Goal: Task Accomplishment & Management: Use online tool/utility

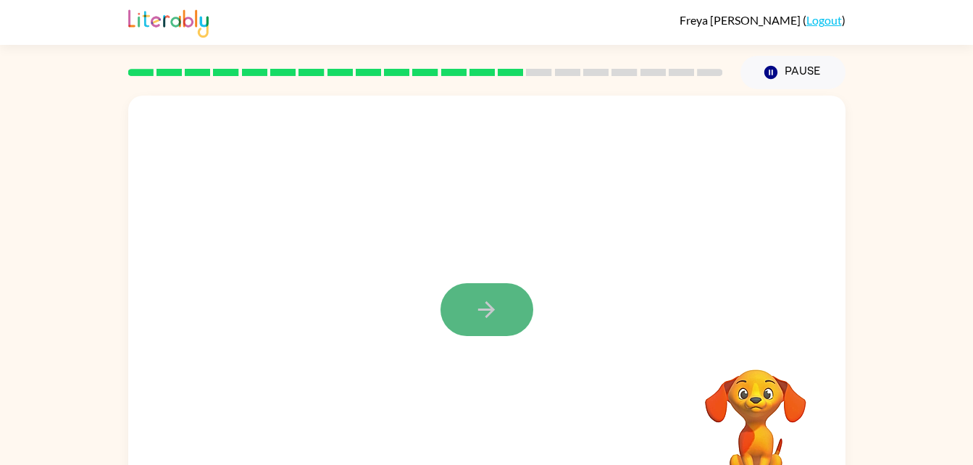
click at [478, 311] on icon "button" at bounding box center [486, 309] width 17 height 17
click at [478, 311] on div at bounding box center [486, 303] width 717 height 414
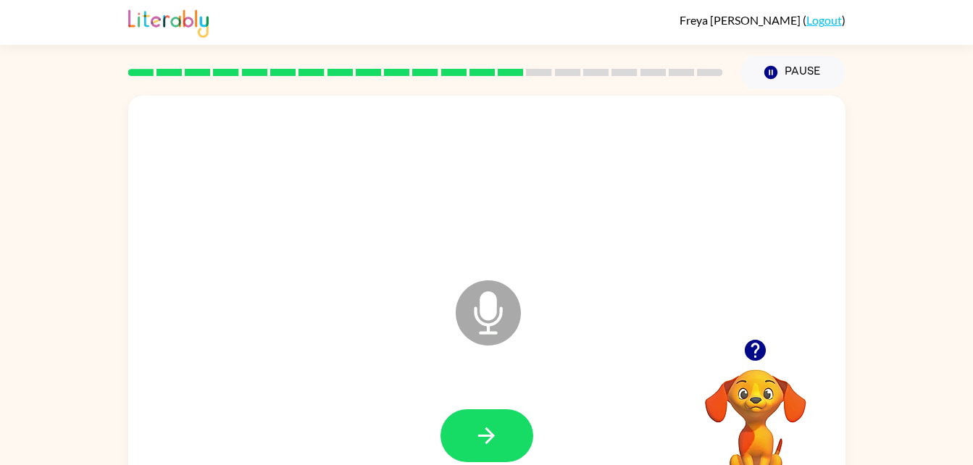
click at [484, 308] on icon "Microphone The Microphone is here when it is your turn to talk" at bounding box center [560, 331] width 217 height 109
click at [499, 433] on button "button" at bounding box center [486, 435] width 93 height 53
click at [527, 335] on icon "Microphone The Microphone is here when it is your turn to talk" at bounding box center [560, 331] width 217 height 109
click at [548, 351] on icon "Microphone The Microphone is here when it is your turn to talk" at bounding box center [560, 331] width 217 height 109
click at [503, 441] on button "button" at bounding box center [486, 435] width 93 height 53
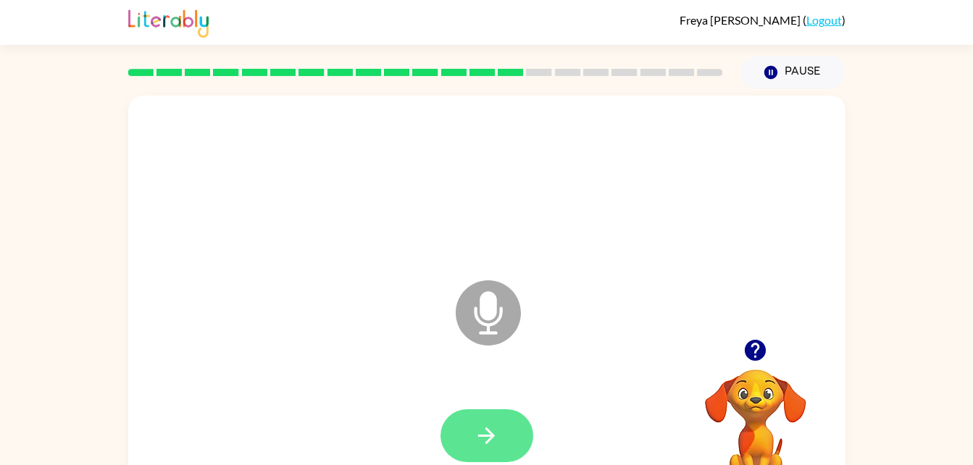
click at [503, 424] on button "button" at bounding box center [486, 435] width 93 height 53
click at [506, 461] on button "button" at bounding box center [486, 435] width 93 height 53
click at [505, 440] on button "button" at bounding box center [486, 435] width 93 height 53
click at [497, 439] on icon "button" at bounding box center [486, 435] width 25 height 25
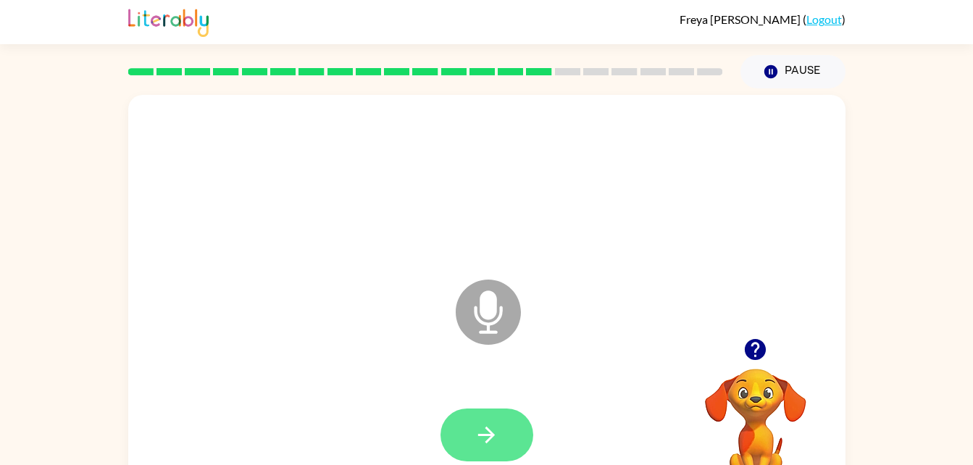
click at [503, 434] on button "button" at bounding box center [486, 435] width 93 height 53
click at [492, 456] on button "button" at bounding box center [486, 435] width 93 height 53
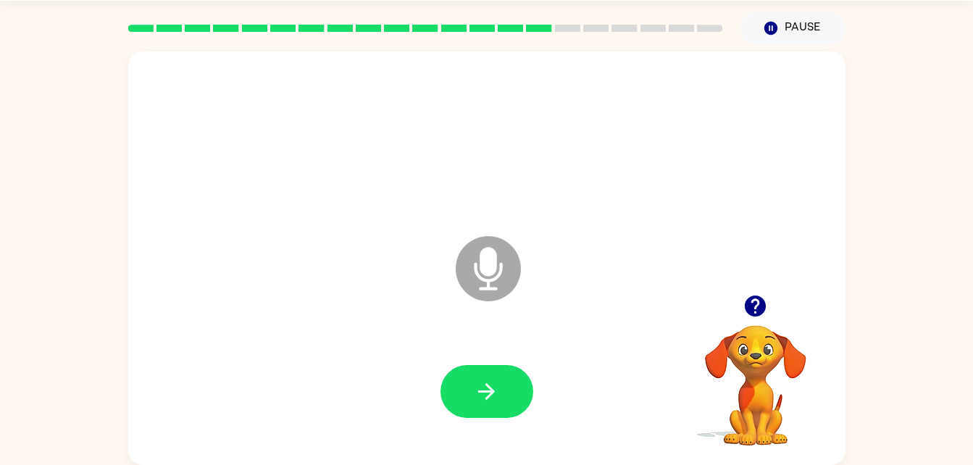
scroll to position [0, 0]
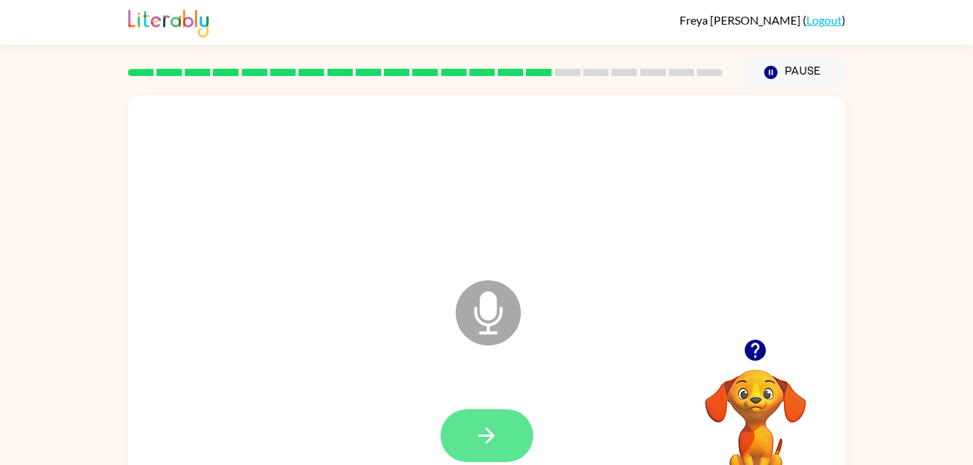
click at [484, 438] on icon "button" at bounding box center [486, 435] width 25 height 25
click at [495, 313] on icon "Microphone The Microphone is here when it is your turn to talk" at bounding box center [560, 331] width 217 height 109
click at [488, 429] on icon "button" at bounding box center [486, 435] width 17 height 17
click at [494, 440] on icon "button" at bounding box center [486, 435] width 25 height 25
click at [471, 453] on button "button" at bounding box center [486, 435] width 93 height 53
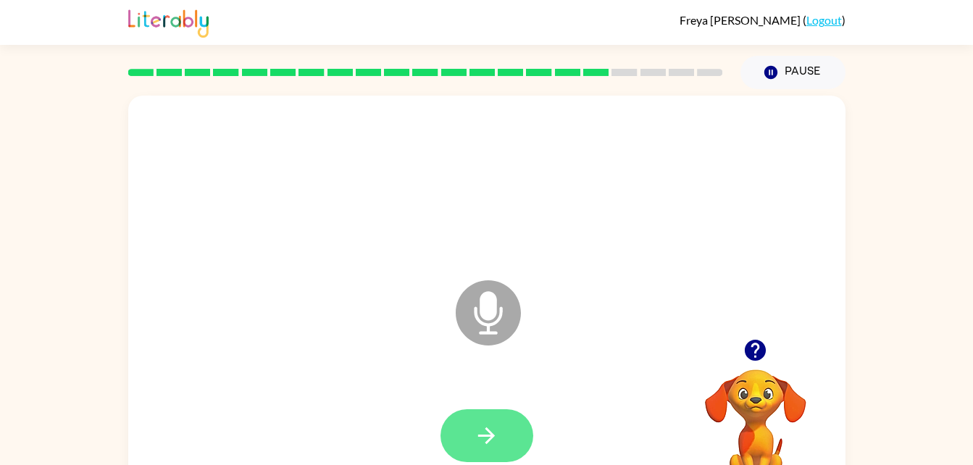
click at [450, 427] on button "button" at bounding box center [486, 435] width 93 height 53
click at [728, 367] on div at bounding box center [755, 350] width 145 height 37
click at [743, 361] on icon "button" at bounding box center [754, 350] width 25 height 25
click at [760, 340] on div "Microphone The Microphone is here when it is your turn to talk" at bounding box center [486, 303] width 717 height 414
click at [480, 440] on icon "button" at bounding box center [486, 435] width 25 height 25
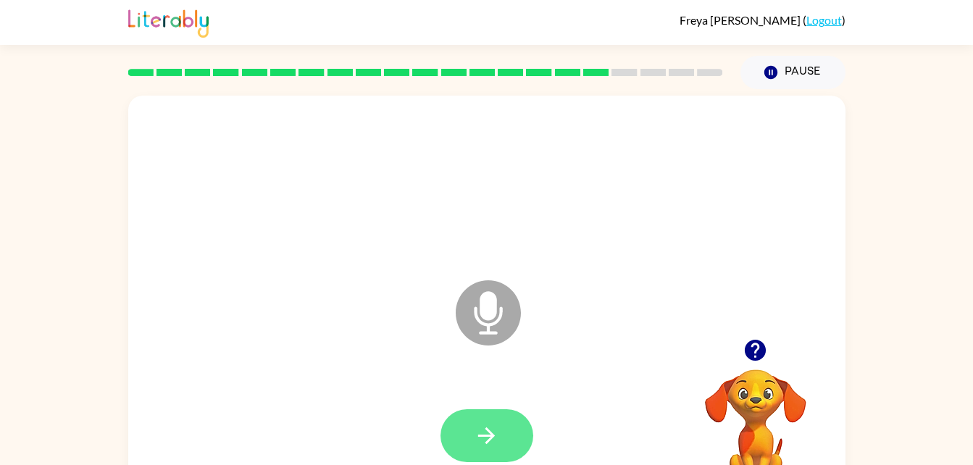
click at [482, 453] on button "button" at bounding box center [486, 435] width 93 height 53
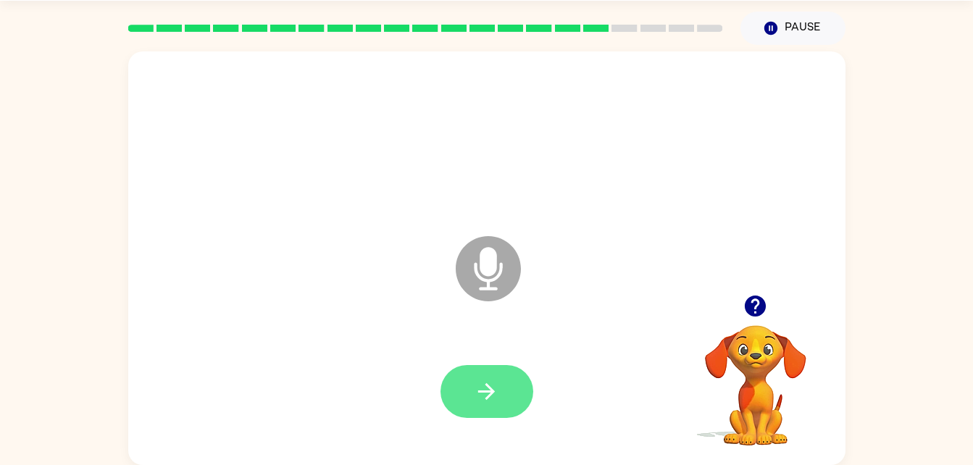
click at [472, 398] on button "button" at bounding box center [486, 391] width 93 height 53
click at [448, 387] on button "button" at bounding box center [486, 391] width 93 height 53
click at [470, 367] on button "button" at bounding box center [486, 391] width 93 height 53
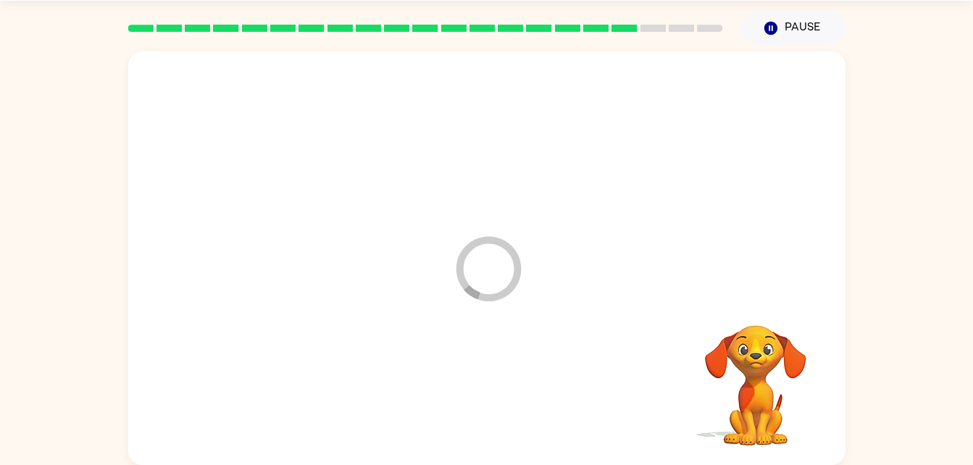
click at [59, 319] on div "Loader Your response is being sent to our graders Your browser must support pla…" at bounding box center [486, 255] width 973 height 420
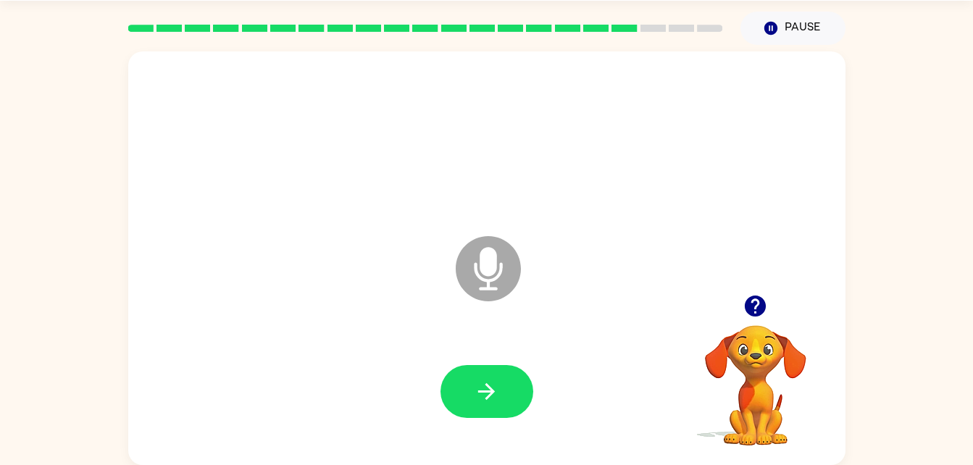
drag, startPoint x: 401, startPoint y: 374, endPoint x: 490, endPoint y: 360, distance: 90.9
click at [490, 360] on div at bounding box center [487, 391] width 688 height 119
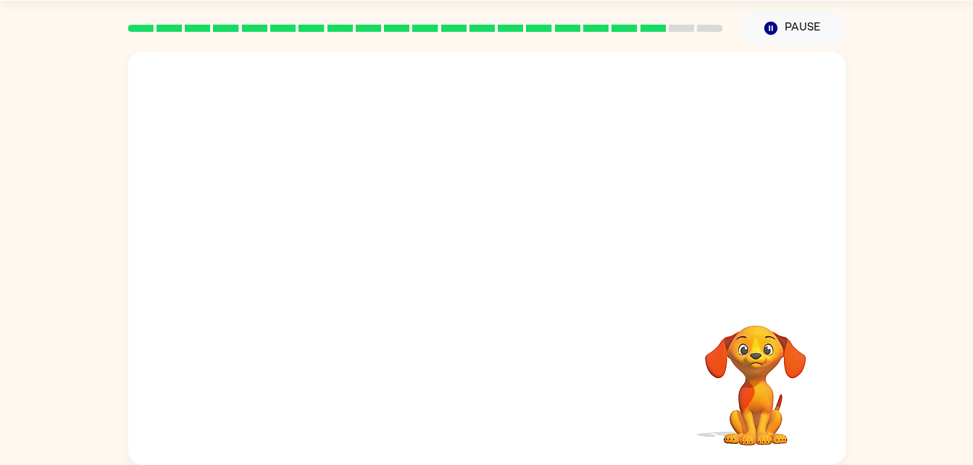
scroll to position [0, 0]
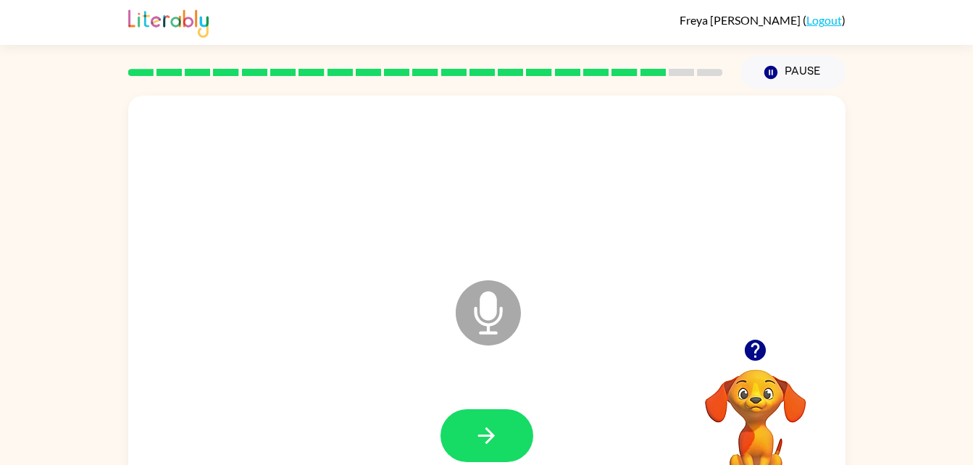
drag, startPoint x: 490, startPoint y: 360, endPoint x: 509, endPoint y: 401, distance: 45.1
drag, startPoint x: 509, startPoint y: 401, endPoint x: 518, endPoint y: 386, distance: 17.9
click at [518, 386] on div at bounding box center [487, 436] width 688 height 119
click at [504, 404] on div at bounding box center [487, 436] width 688 height 119
click at [502, 425] on button "button" at bounding box center [486, 435] width 93 height 53
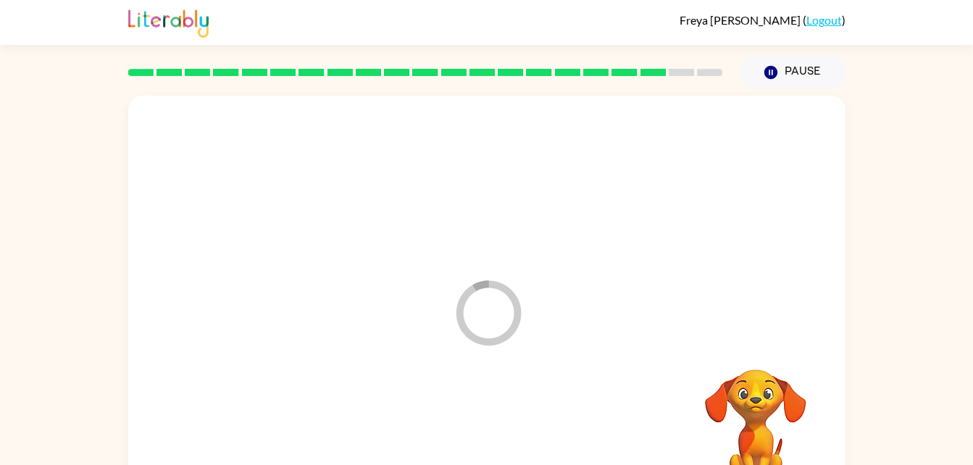
click at [502, 425] on div at bounding box center [487, 436] width 688 height 119
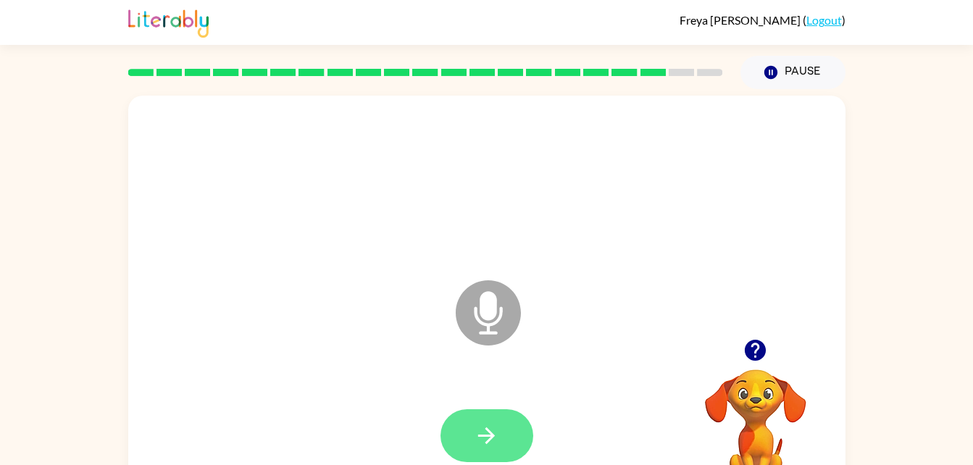
click at [459, 438] on button "button" at bounding box center [486, 435] width 93 height 53
drag, startPoint x: 470, startPoint y: 386, endPoint x: 494, endPoint y: 469, distance: 86.7
click at [494, 464] on html "Freya Griffin ( Logout ) Pause Pause Microphone The Microphone is here when it …" at bounding box center [486, 254] width 973 height 509
click at [493, 428] on icon "button" at bounding box center [486, 435] width 25 height 25
click at [486, 434] on icon "button" at bounding box center [486, 435] width 25 height 25
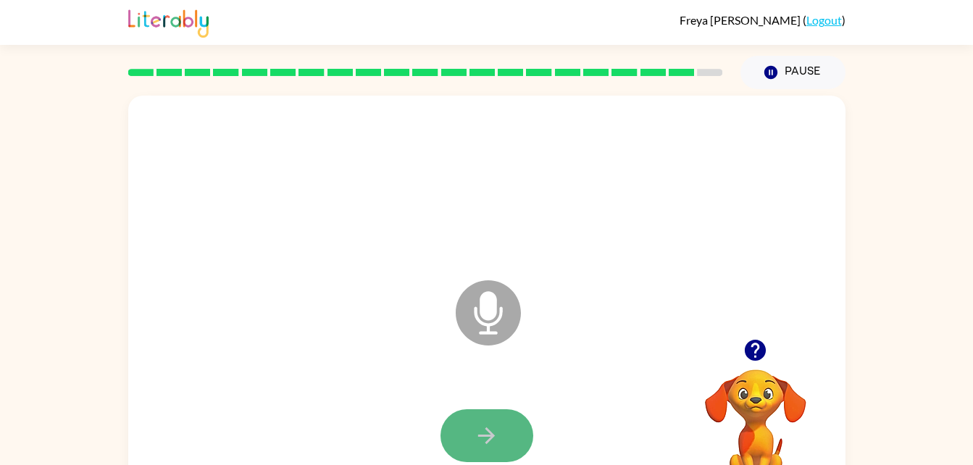
click at [485, 432] on icon "button" at bounding box center [486, 435] width 25 height 25
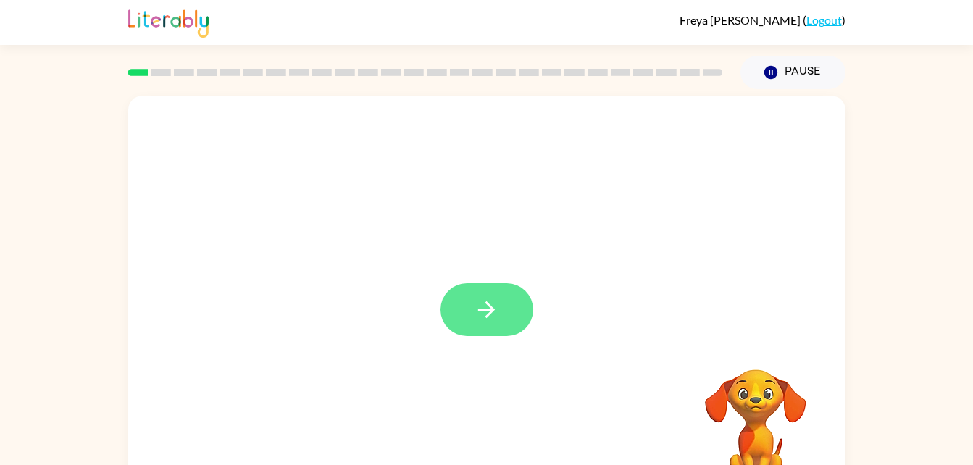
click at [480, 330] on button "button" at bounding box center [486, 309] width 93 height 53
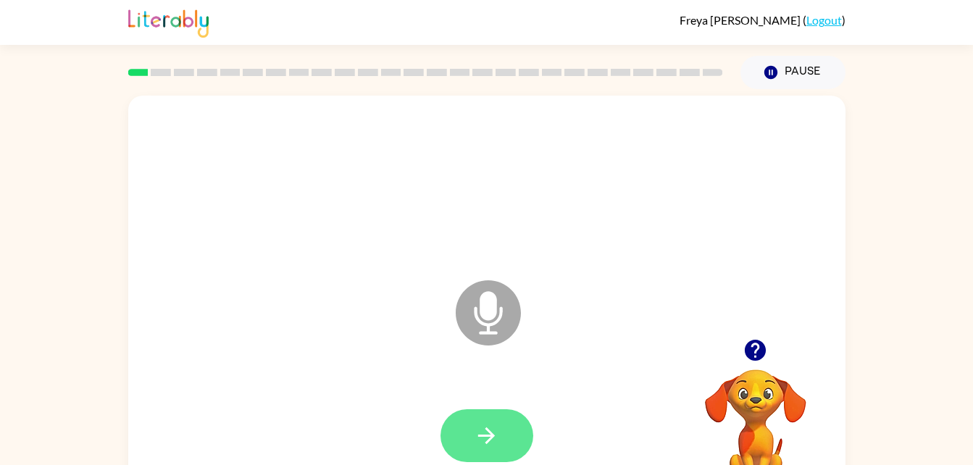
click at [485, 424] on icon "button" at bounding box center [486, 435] width 25 height 25
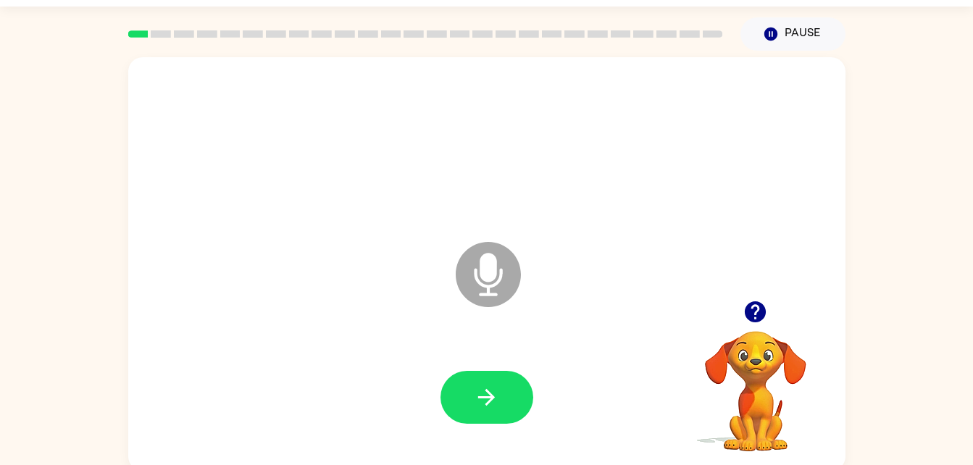
scroll to position [30, 0]
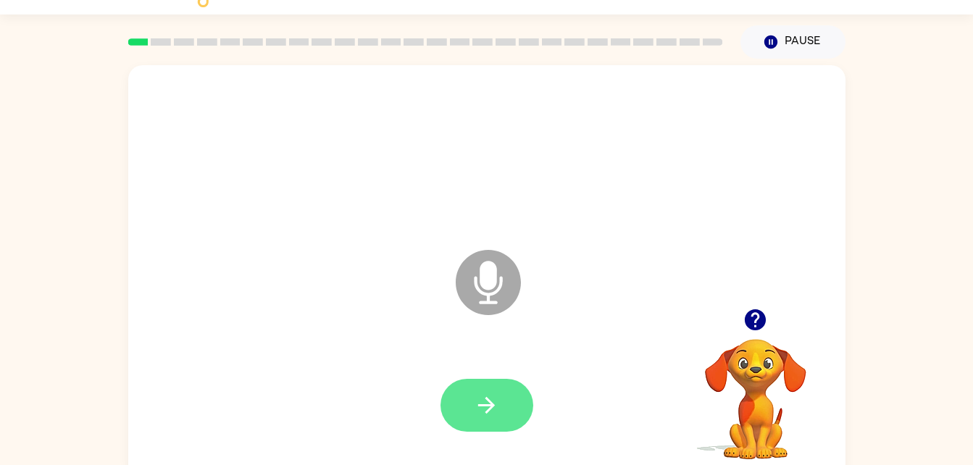
click at [491, 417] on icon "button" at bounding box center [486, 405] width 25 height 25
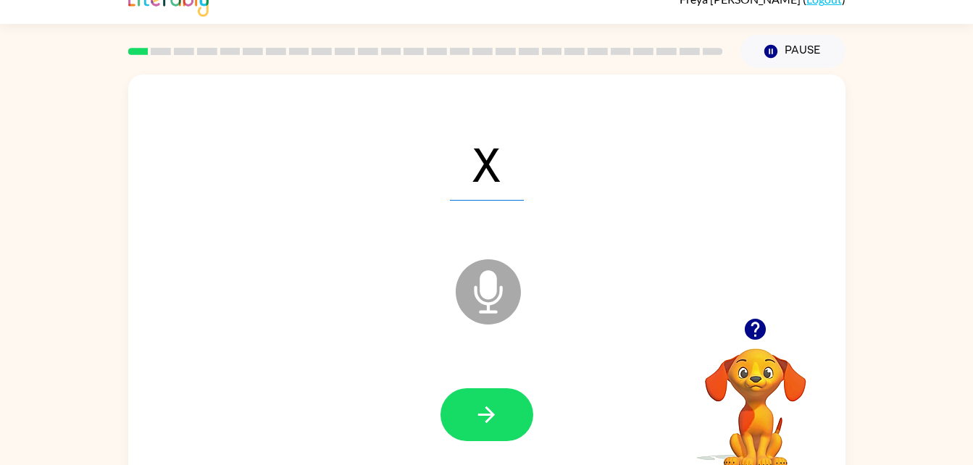
scroll to position [0, 0]
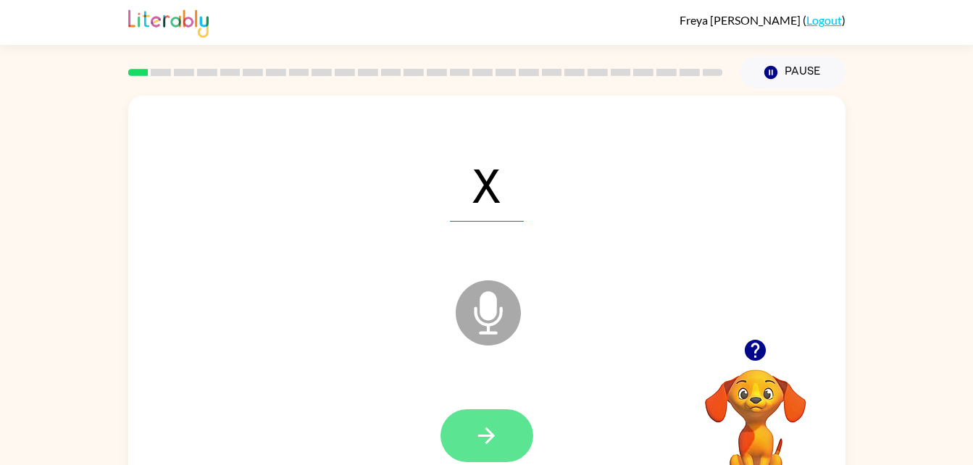
click at [514, 421] on button "button" at bounding box center [486, 435] width 93 height 53
click at [485, 443] on icon "button" at bounding box center [486, 435] width 25 height 25
click at [506, 411] on button "button" at bounding box center [486, 435] width 93 height 53
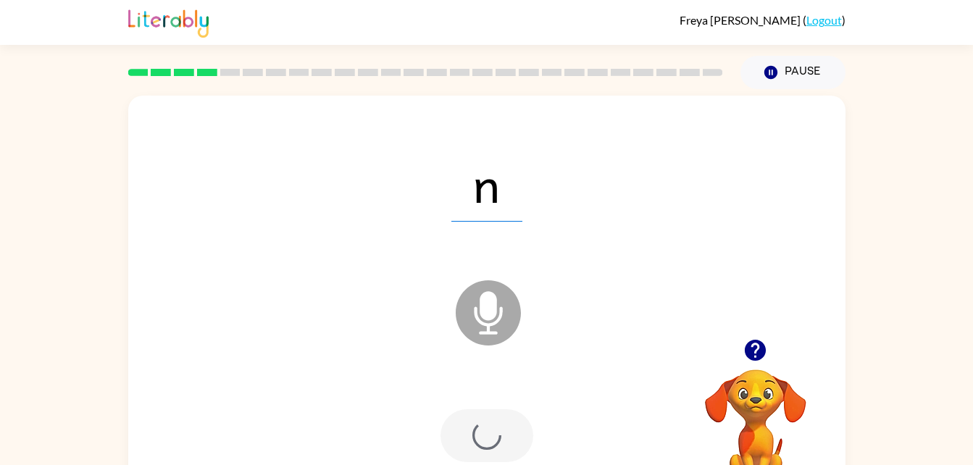
click at [505, 453] on div at bounding box center [486, 435] width 93 height 53
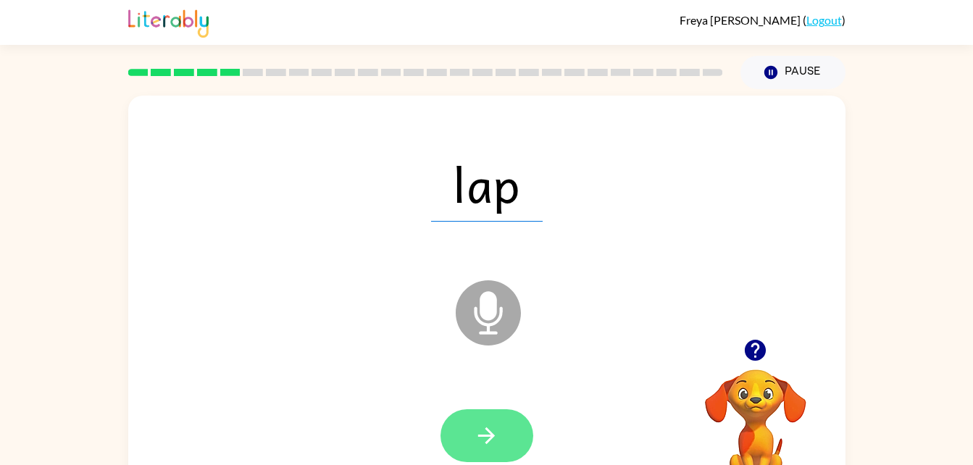
click at [485, 430] on icon "button" at bounding box center [486, 435] width 25 height 25
click at [501, 444] on button "button" at bounding box center [486, 435] width 93 height 53
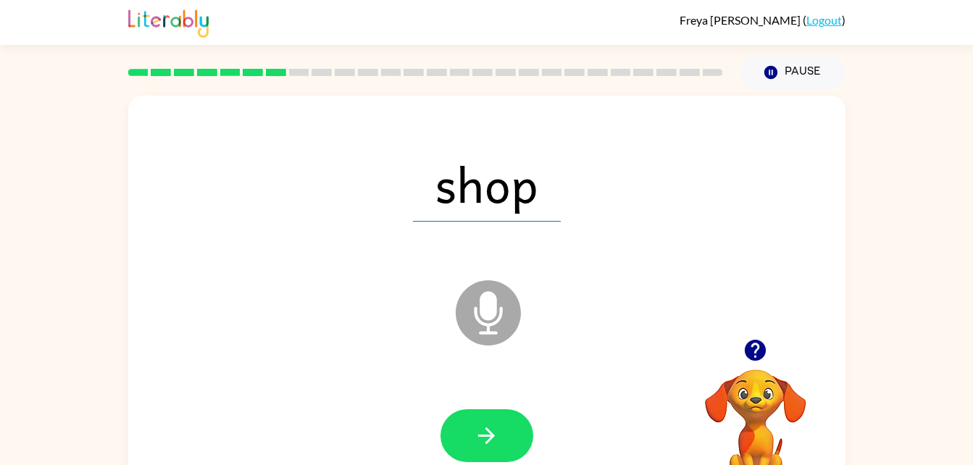
scroll to position [44, 0]
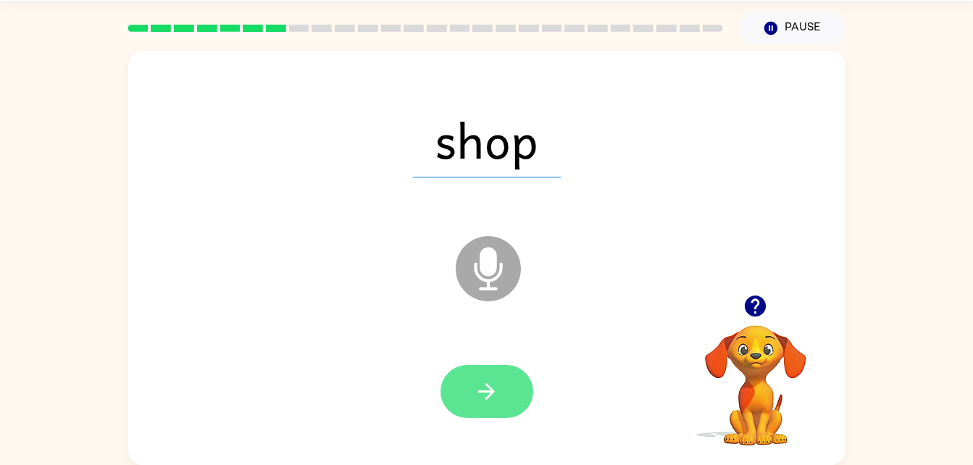
click at [503, 395] on button "button" at bounding box center [486, 391] width 93 height 53
click at [494, 400] on icon "button" at bounding box center [486, 391] width 25 height 25
click at [509, 410] on button "button" at bounding box center [486, 391] width 93 height 53
click at [476, 398] on icon "button" at bounding box center [486, 391] width 25 height 25
click at [486, 388] on icon "button" at bounding box center [486, 391] width 25 height 25
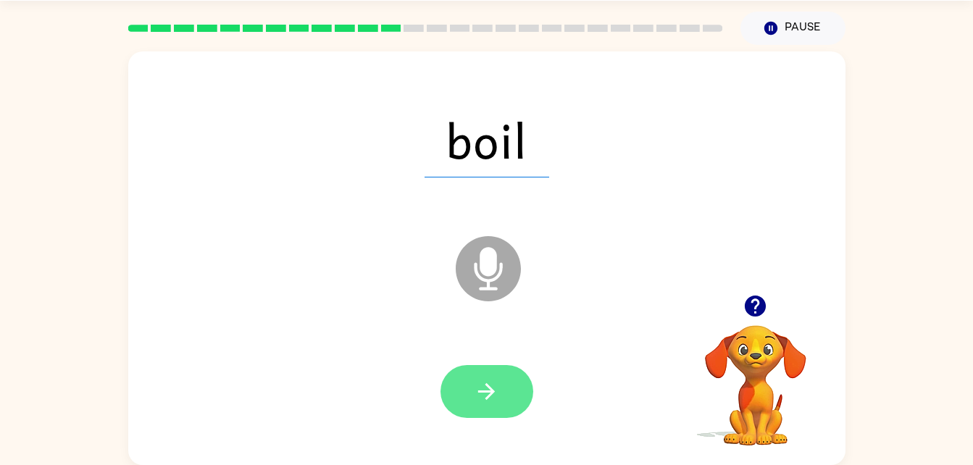
click at [472, 396] on button "button" at bounding box center [486, 391] width 93 height 53
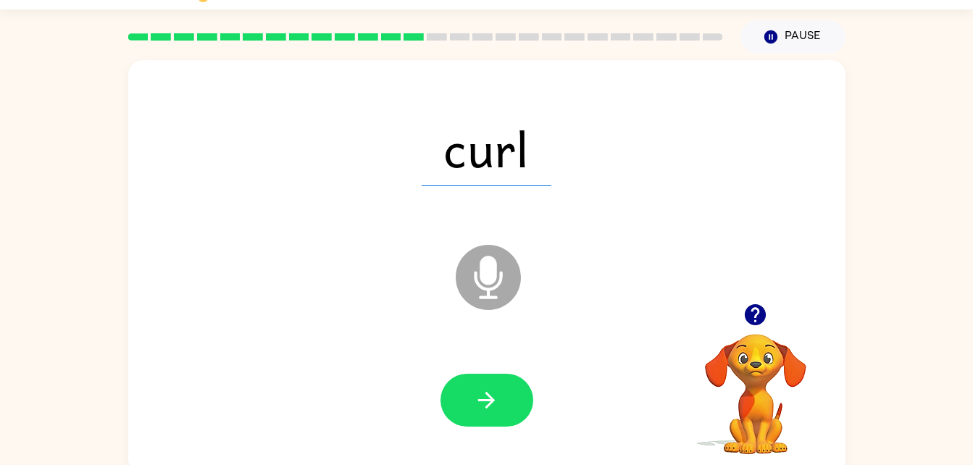
scroll to position [33, 0]
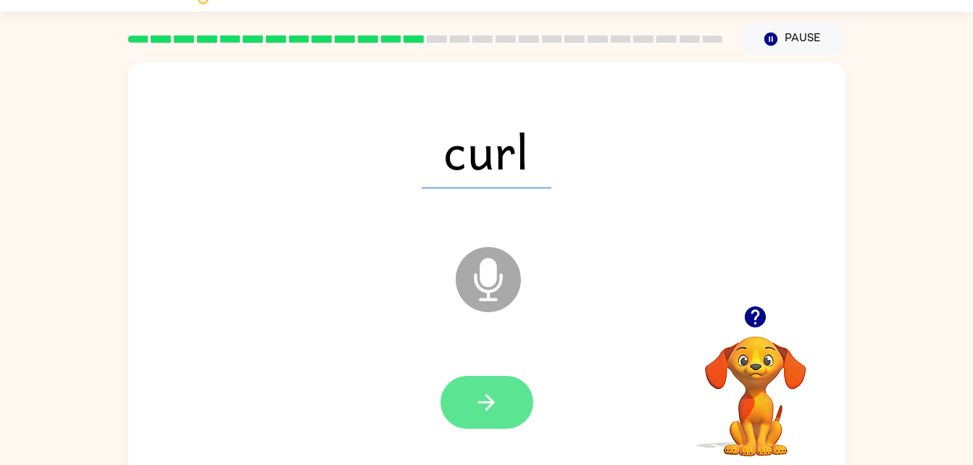
click at [482, 424] on button "button" at bounding box center [486, 402] width 93 height 53
click at [509, 411] on div at bounding box center [486, 402] width 93 height 53
click at [476, 392] on icon "button" at bounding box center [486, 402] width 25 height 25
click at [507, 423] on button "button" at bounding box center [486, 402] width 93 height 53
click at [492, 401] on icon "button" at bounding box center [486, 402] width 17 height 17
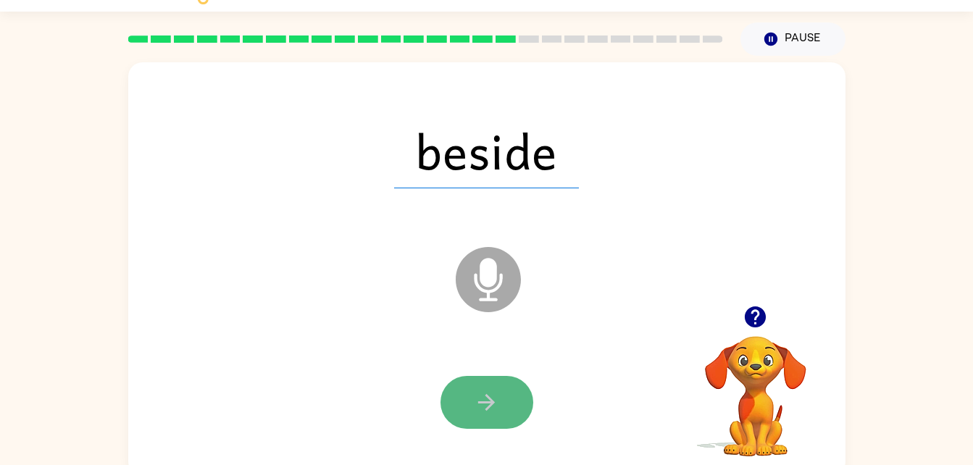
click at [493, 413] on icon "button" at bounding box center [486, 402] width 25 height 25
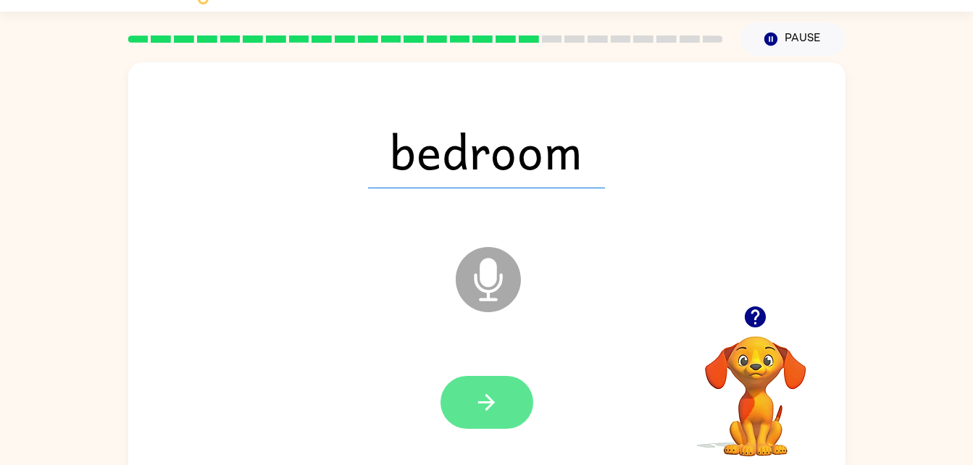
click at [492, 425] on button "button" at bounding box center [486, 402] width 93 height 53
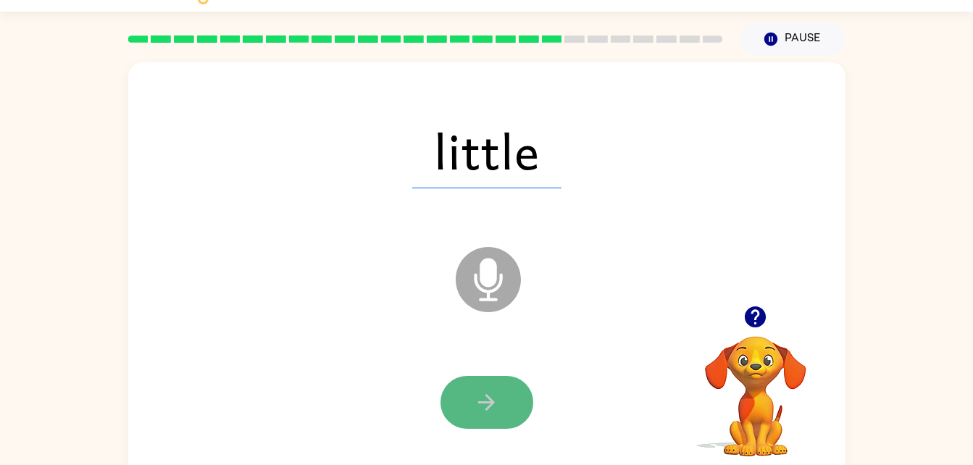
click at [498, 408] on icon "button" at bounding box center [486, 402] width 25 height 25
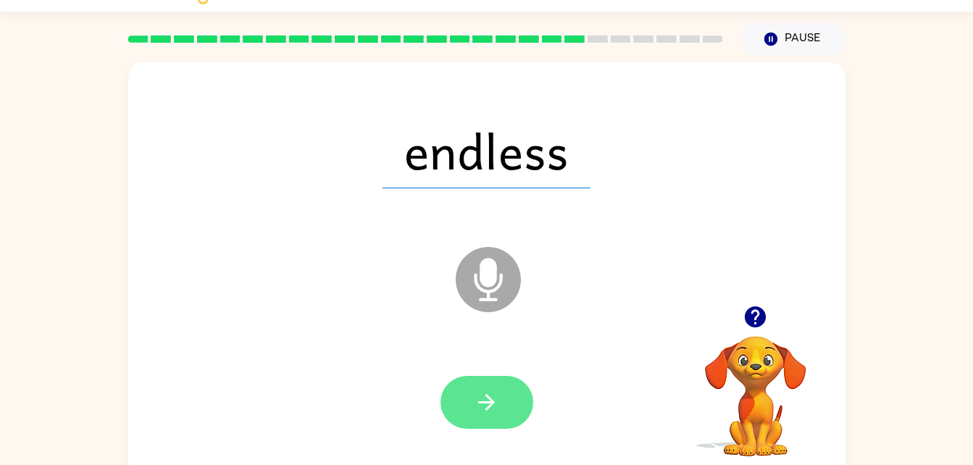
click at [479, 407] on icon "button" at bounding box center [486, 402] width 25 height 25
click at [489, 412] on icon "button" at bounding box center [486, 402] width 25 height 25
click at [501, 402] on button "button" at bounding box center [486, 402] width 93 height 53
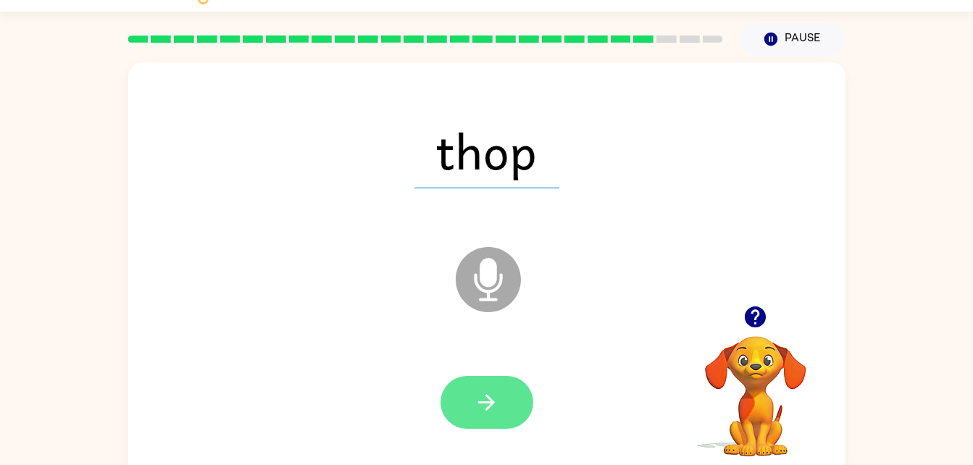
click at [502, 376] on button "button" at bounding box center [486, 402] width 93 height 53
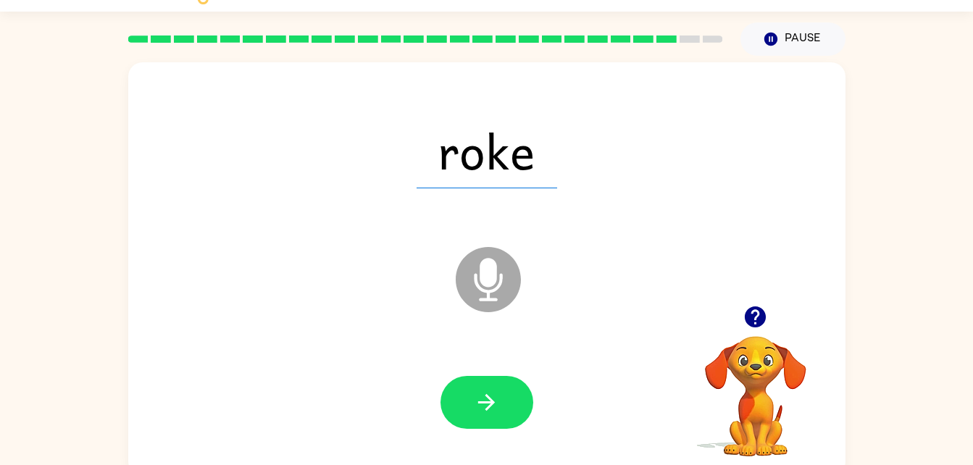
click at [474, 443] on div at bounding box center [487, 402] width 688 height 119
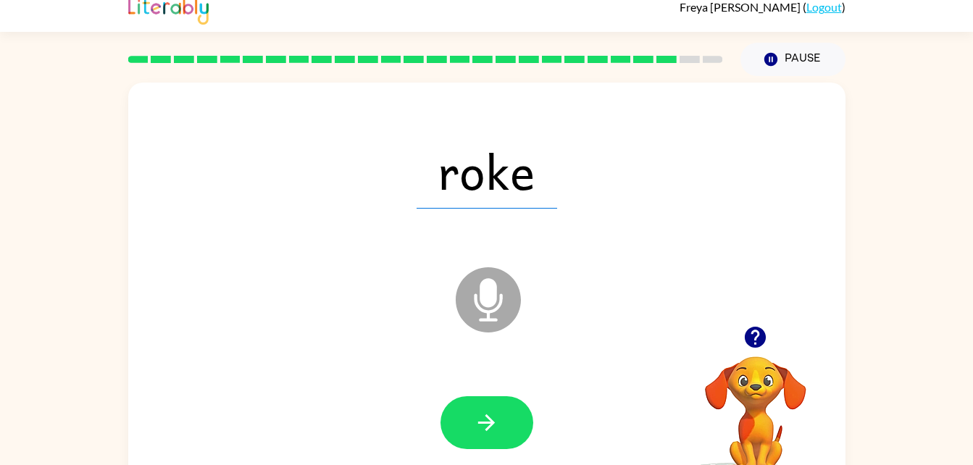
scroll to position [0, 0]
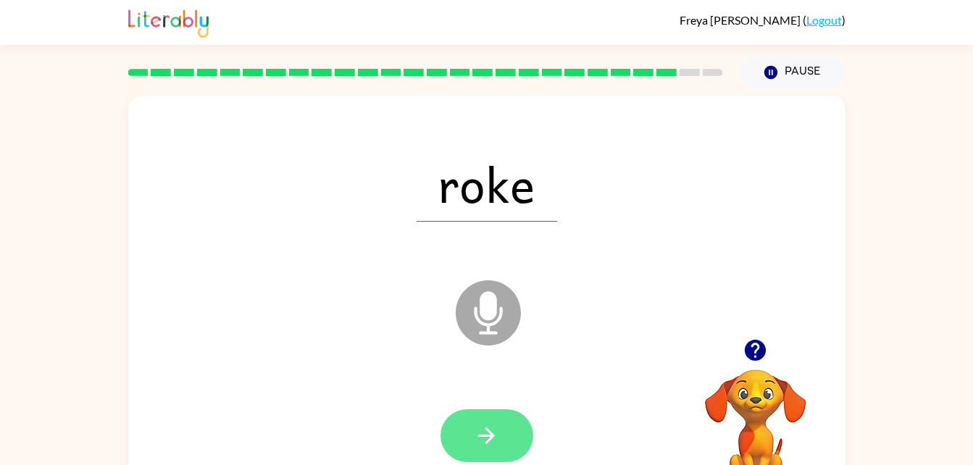
click at [508, 451] on button "button" at bounding box center [486, 435] width 93 height 53
click at [503, 433] on div at bounding box center [486, 435] width 93 height 53
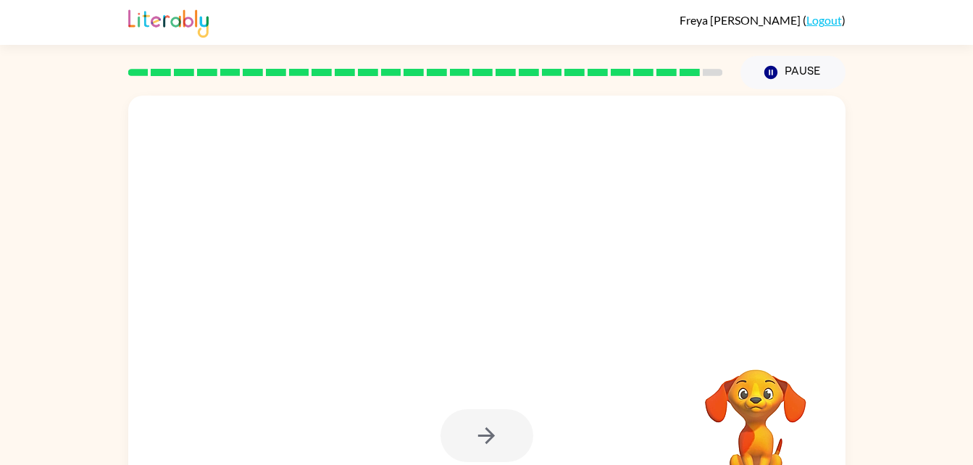
scroll to position [44, 0]
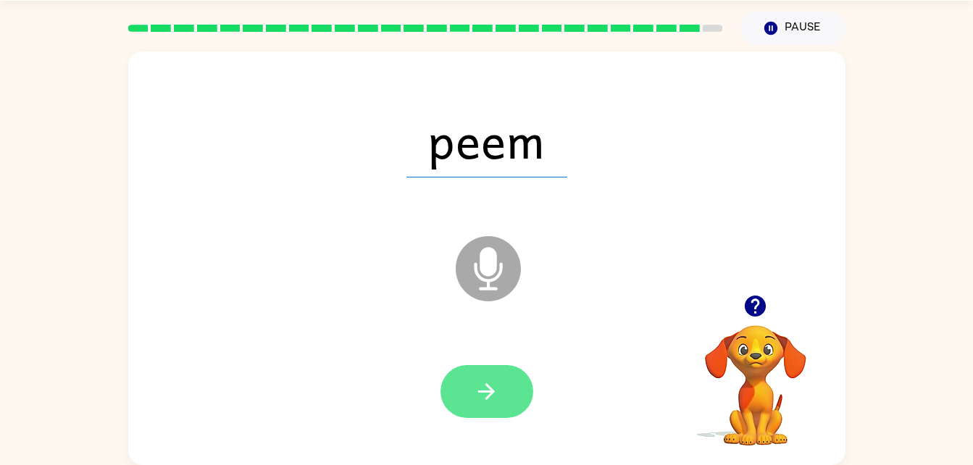
click at [474, 385] on icon "button" at bounding box center [486, 391] width 25 height 25
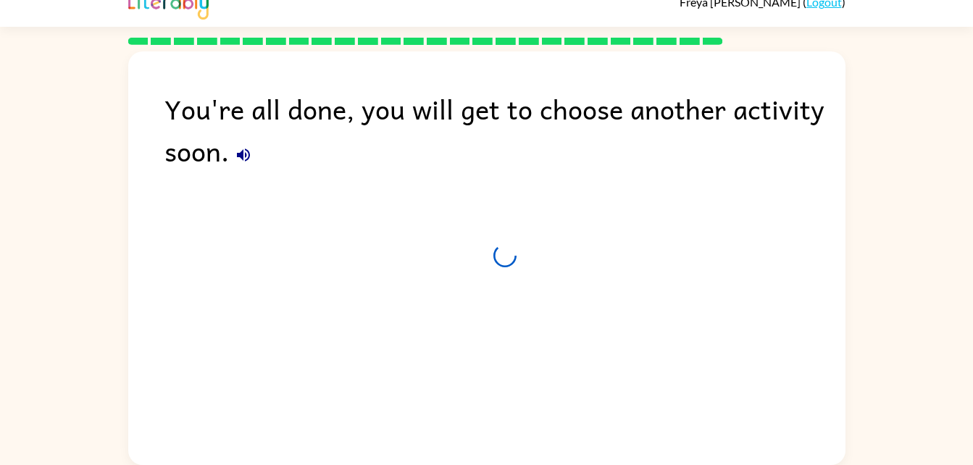
scroll to position [18, 0]
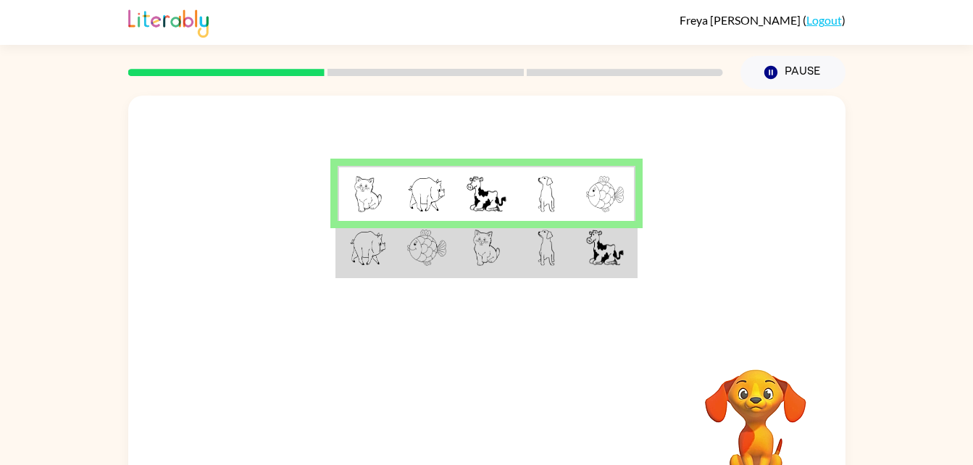
click at [516, 260] on td at bounding box center [545, 249] width 59 height 56
click at [514, 259] on td at bounding box center [485, 249] width 59 height 56
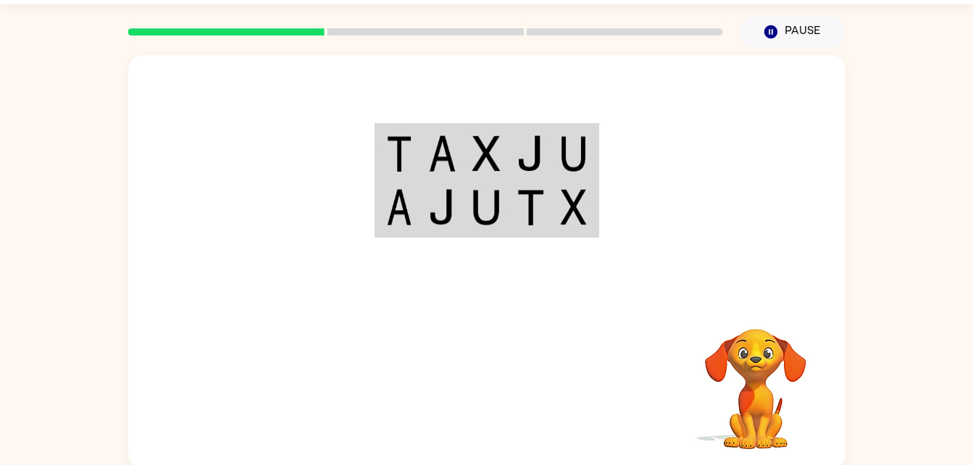
scroll to position [44, 0]
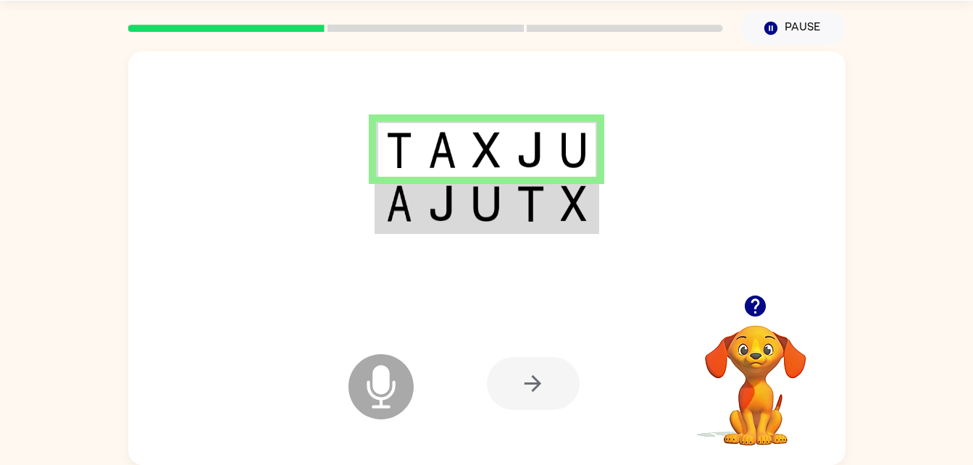
click at [380, 389] on icon "Microphone The Microphone is here when it is your turn to talk" at bounding box center [453, 405] width 217 height 109
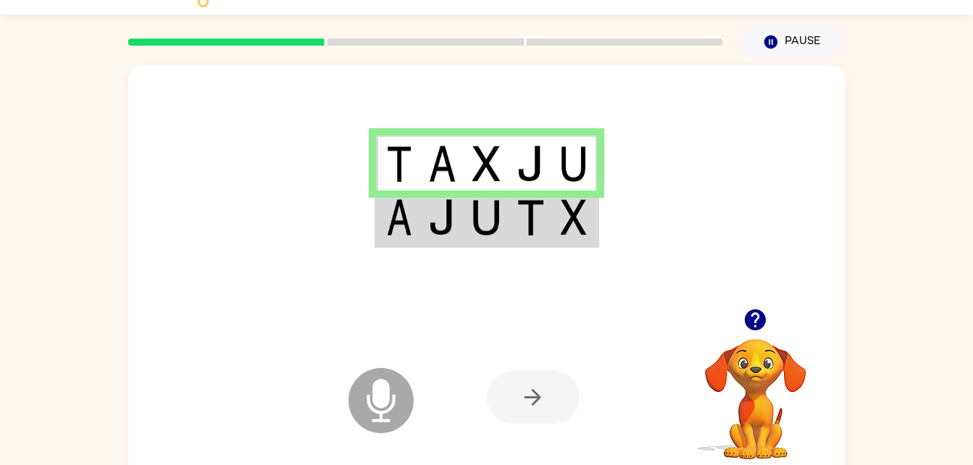
scroll to position [0, 0]
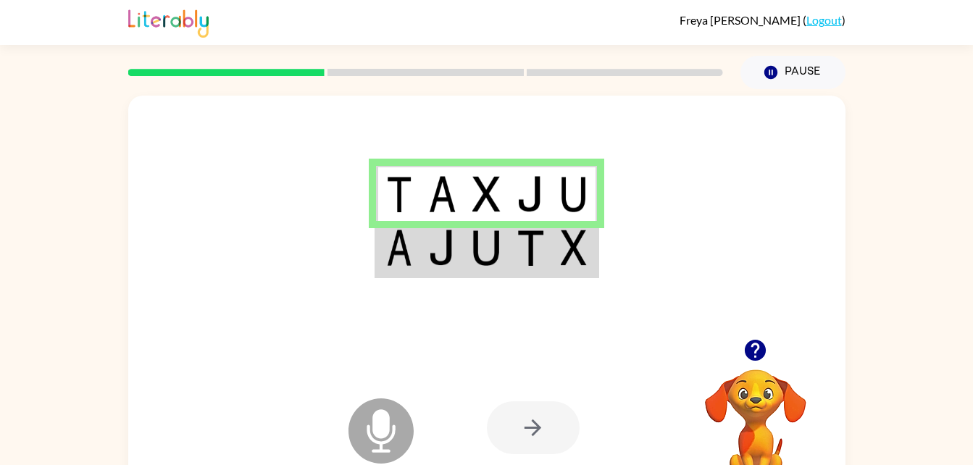
click at [521, 428] on div at bounding box center [533, 427] width 93 height 53
click at [469, 263] on td at bounding box center [486, 249] width 44 height 56
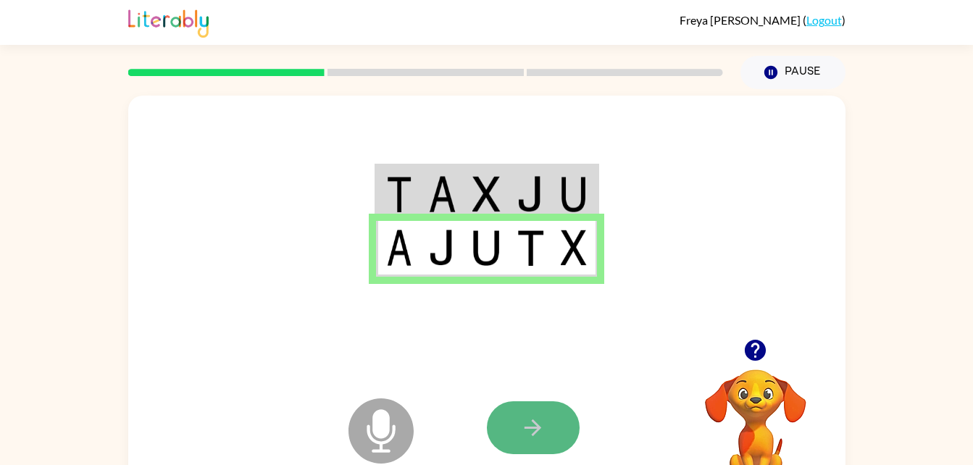
click at [533, 432] on icon "button" at bounding box center [532, 427] width 25 height 25
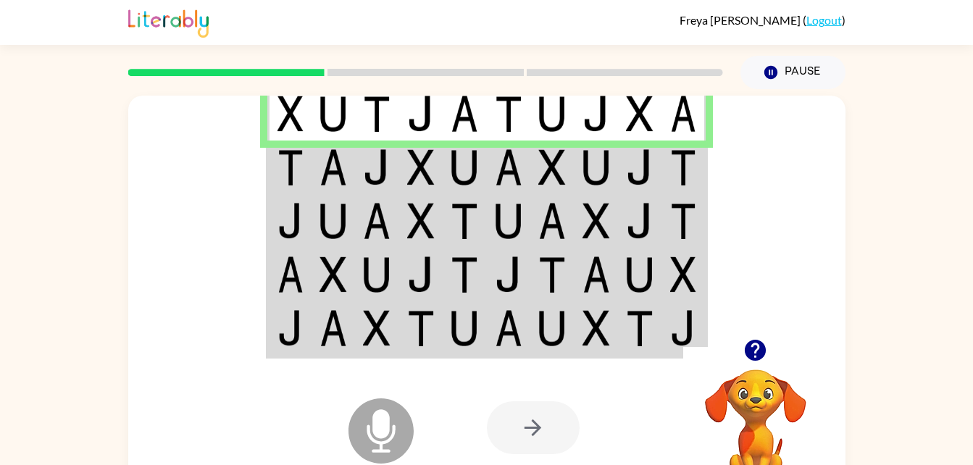
click at [395, 161] on td at bounding box center [377, 168] width 44 height 54
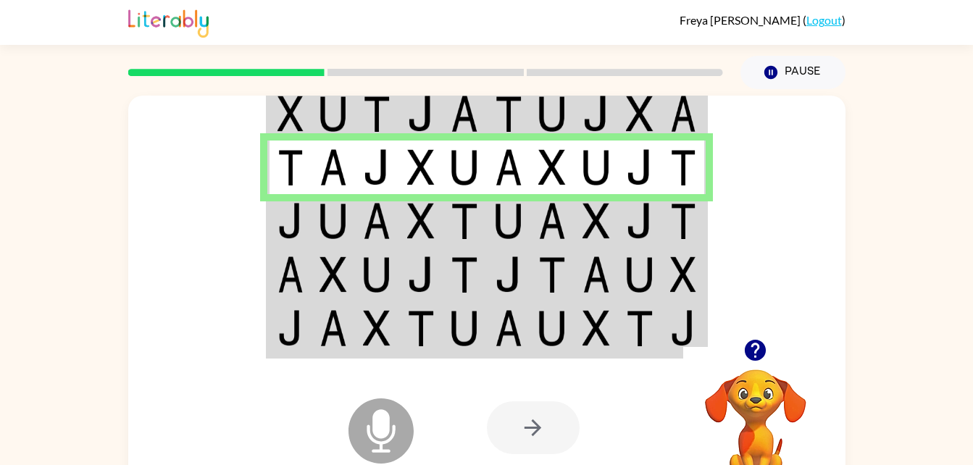
click at [508, 217] on img at bounding box center [509, 221] width 28 height 36
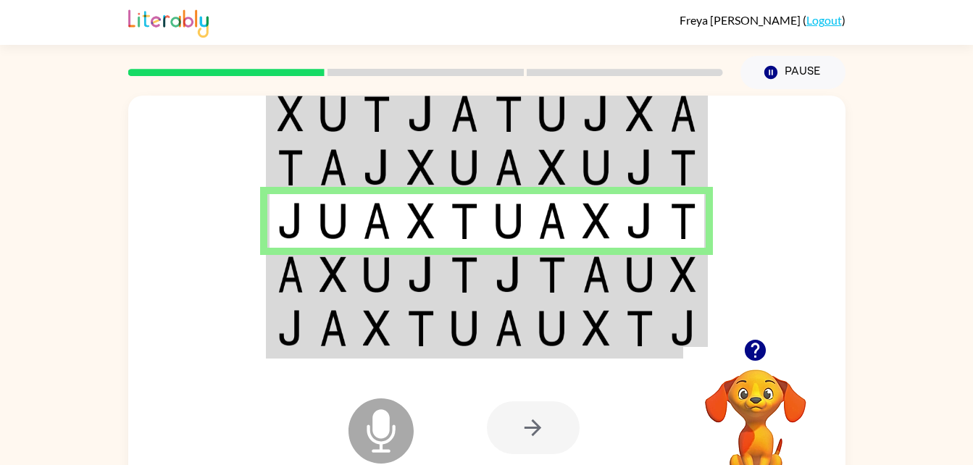
click at [602, 286] on img at bounding box center [596, 274] width 28 height 36
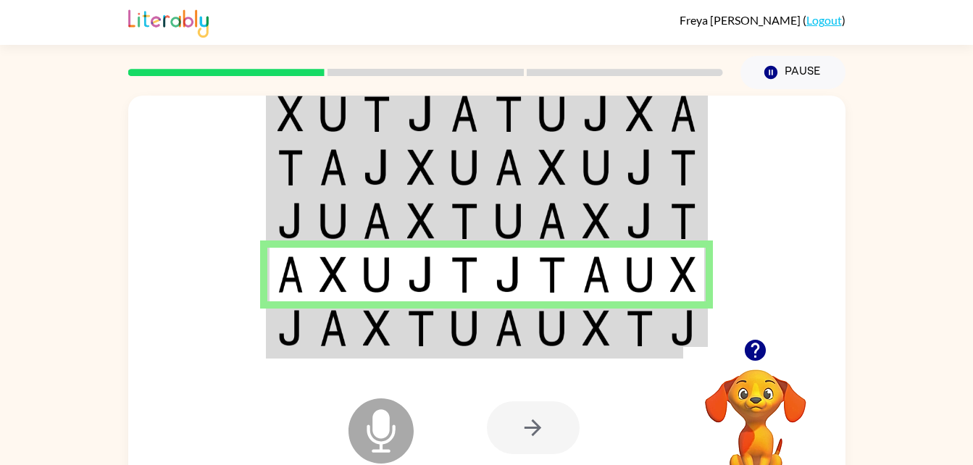
click at [332, 342] on img at bounding box center [333, 328] width 28 height 36
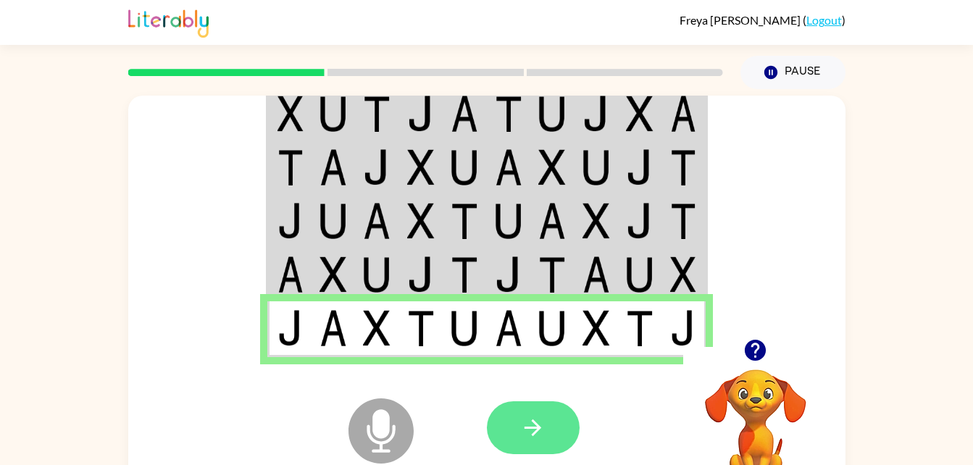
click at [518, 423] on button "button" at bounding box center [533, 427] width 93 height 53
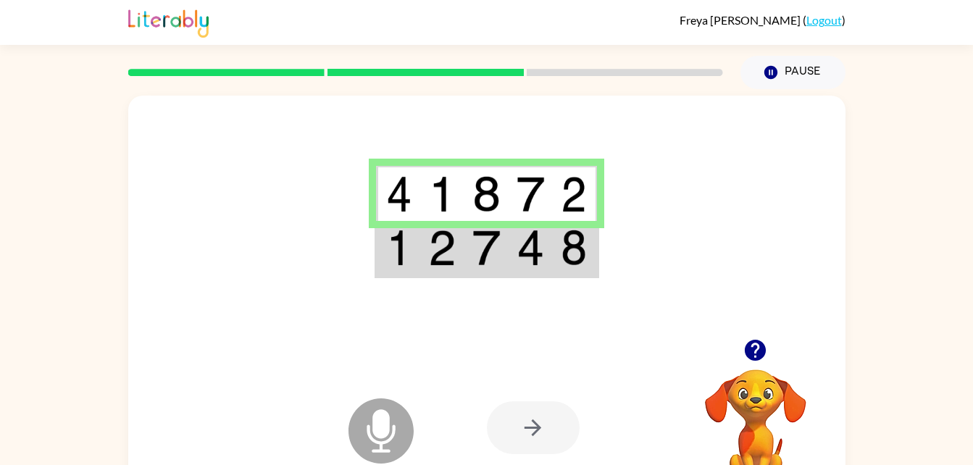
click at [427, 219] on td at bounding box center [442, 194] width 44 height 56
click at [419, 267] on td at bounding box center [398, 249] width 44 height 56
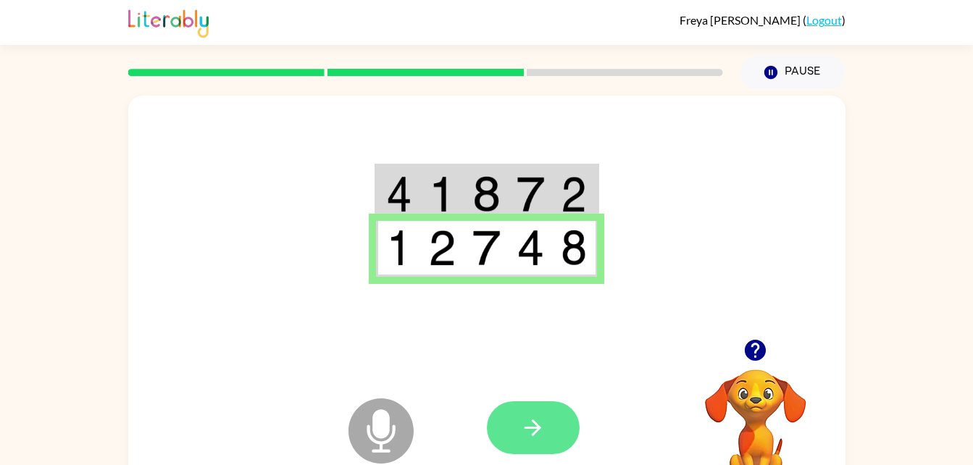
click at [514, 448] on button "button" at bounding box center [533, 427] width 93 height 53
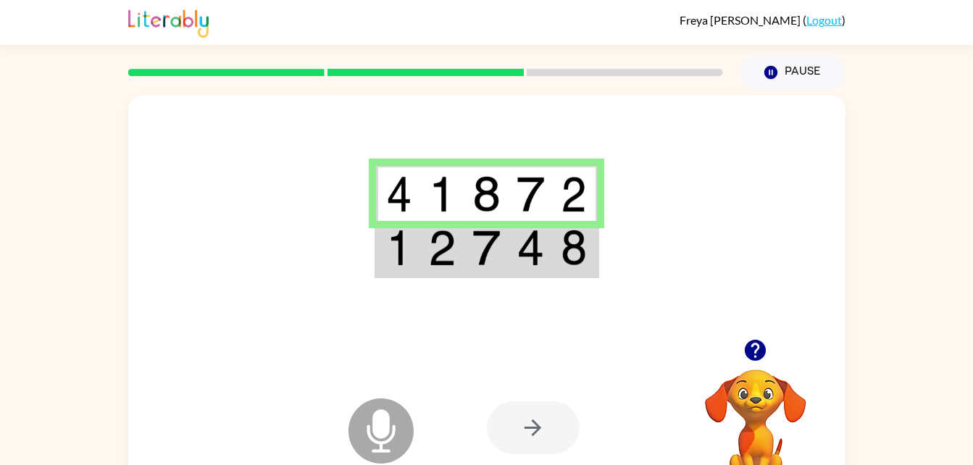
click at [390, 276] on td at bounding box center [398, 249] width 44 height 56
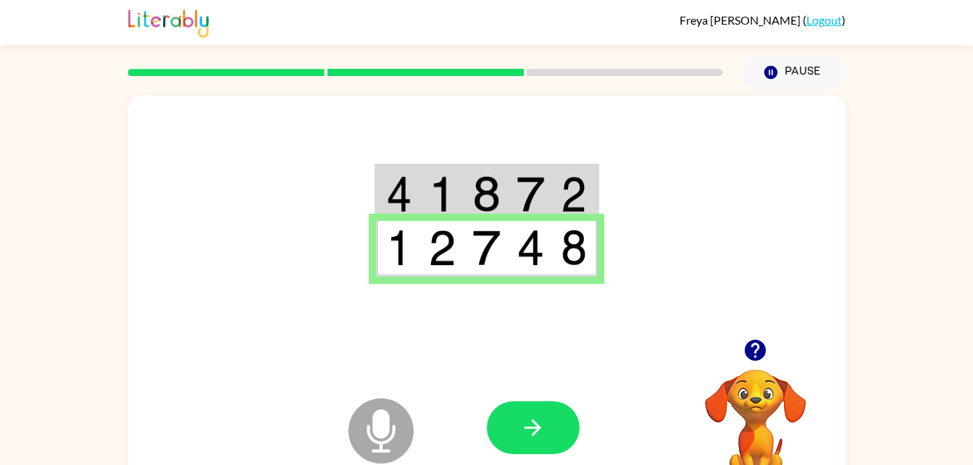
click at [406, 237] on img at bounding box center [399, 248] width 26 height 36
click at [519, 424] on button "button" at bounding box center [533, 427] width 93 height 53
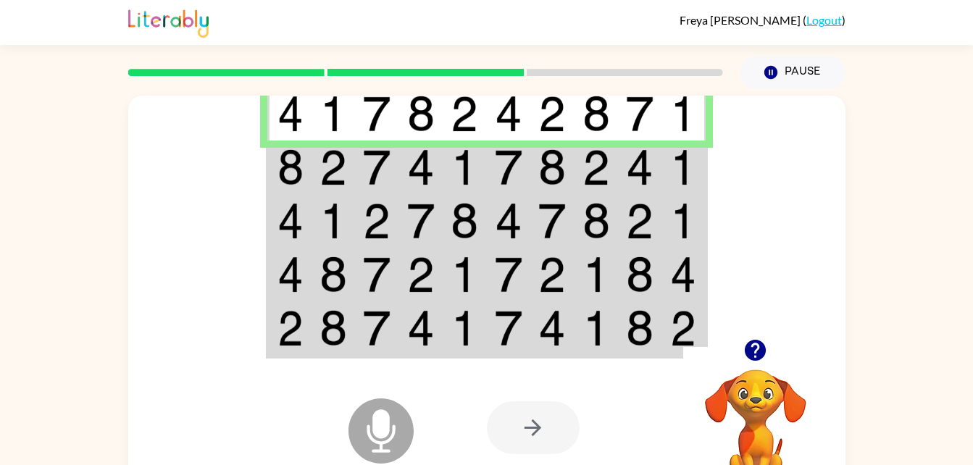
click at [301, 149] on img at bounding box center [290, 167] width 26 height 36
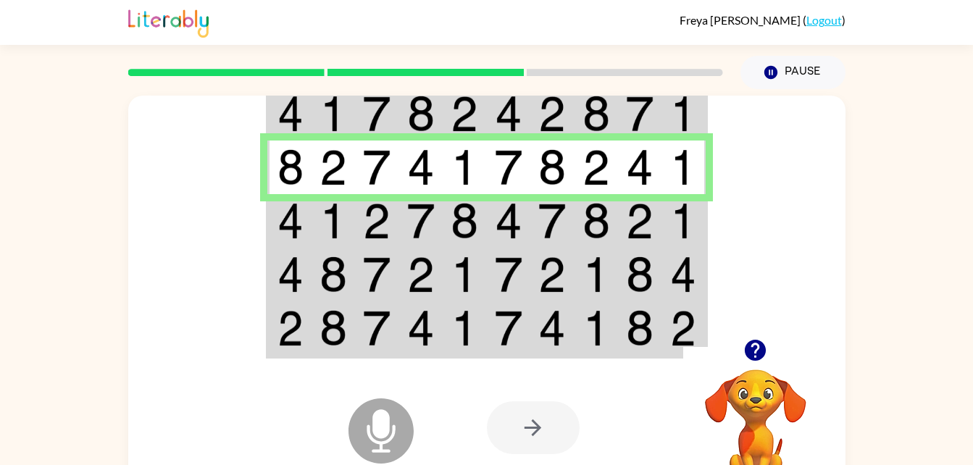
click at [293, 236] on img at bounding box center [290, 221] width 26 height 36
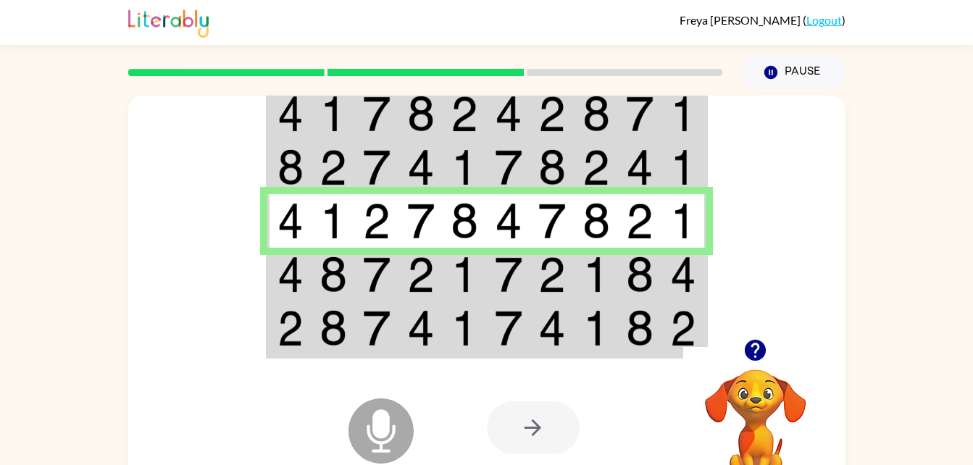
click at [332, 265] on img at bounding box center [333, 274] width 28 height 36
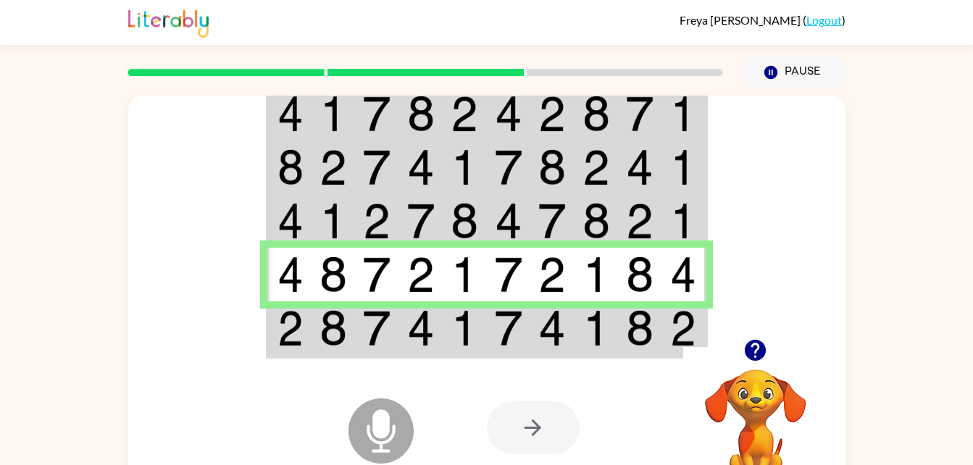
click at [326, 324] on img at bounding box center [333, 328] width 28 height 36
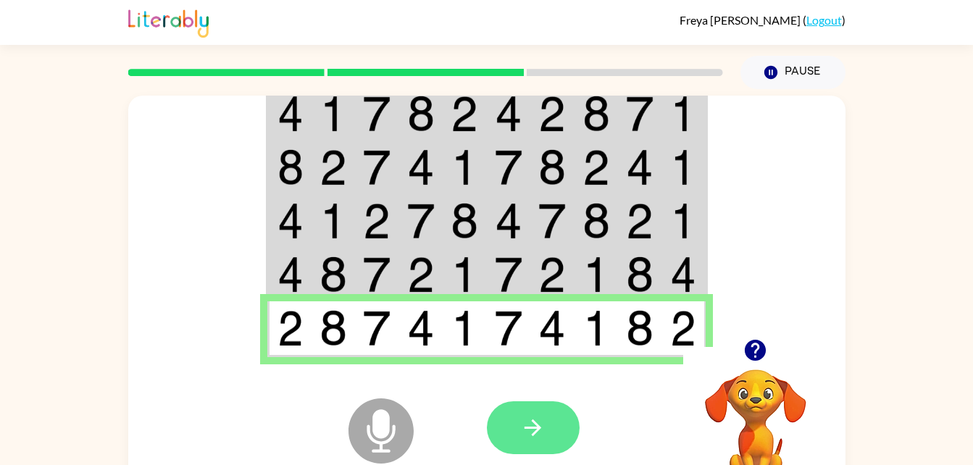
click at [531, 426] on icon "button" at bounding box center [532, 427] width 25 height 25
